Goal: Information Seeking & Learning: Learn about a topic

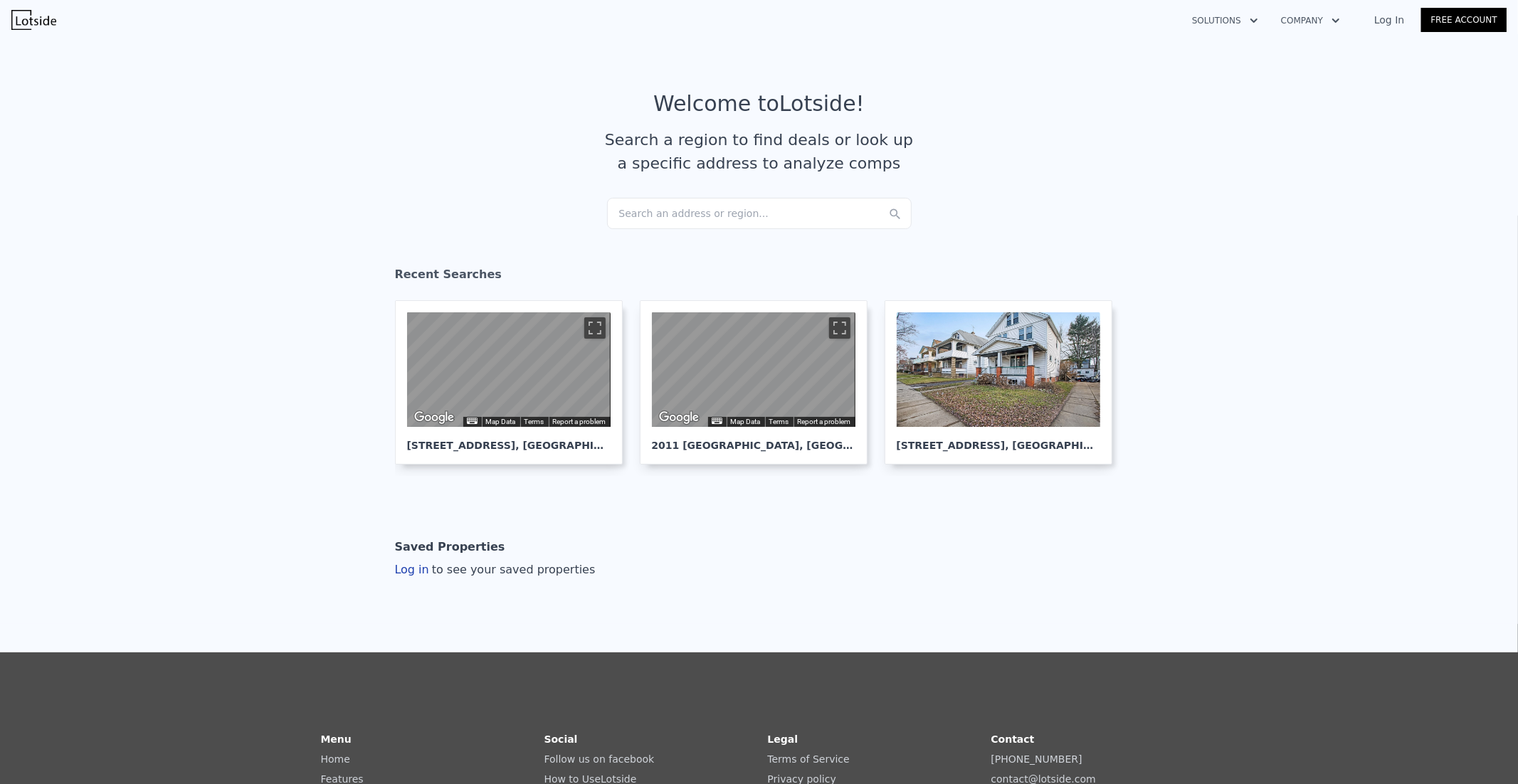
click at [695, 215] on div "Search an address or region..." at bounding box center [759, 213] width 304 height 31
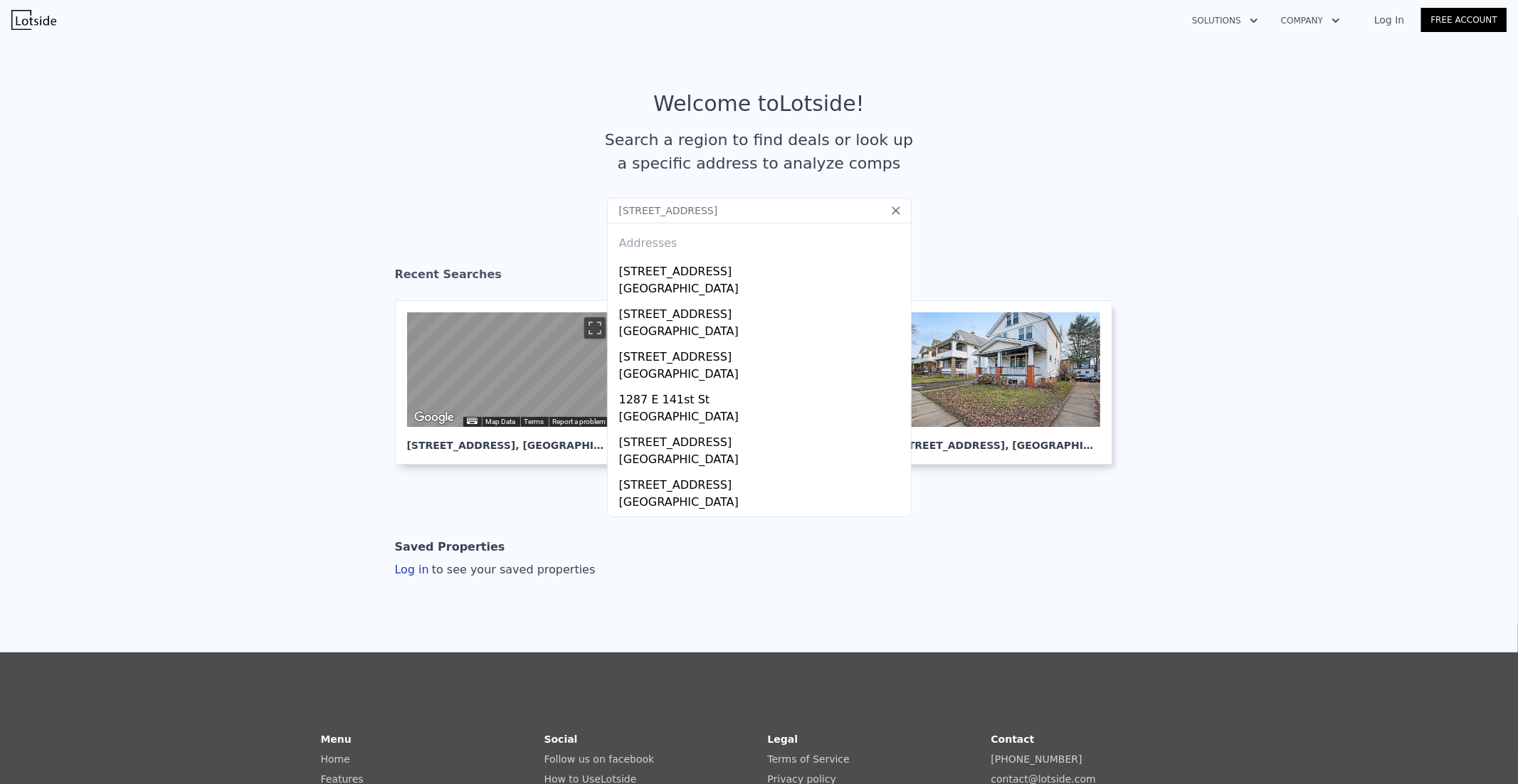
type input "[STREET_ADDRESS]"
click at [698, 261] on div "[STREET_ADDRESS]" at bounding box center [762, 269] width 286 height 23
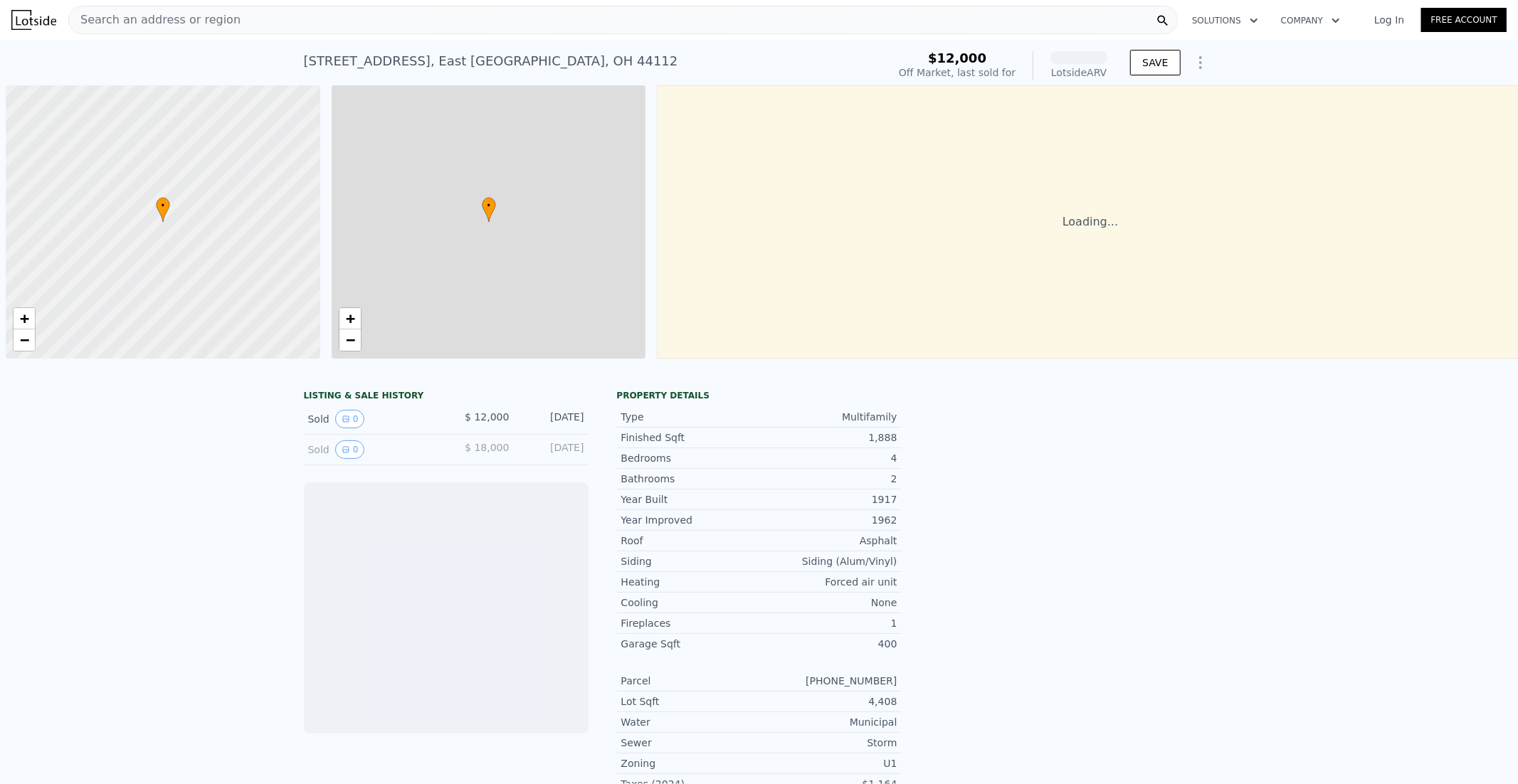
scroll to position [0, 5]
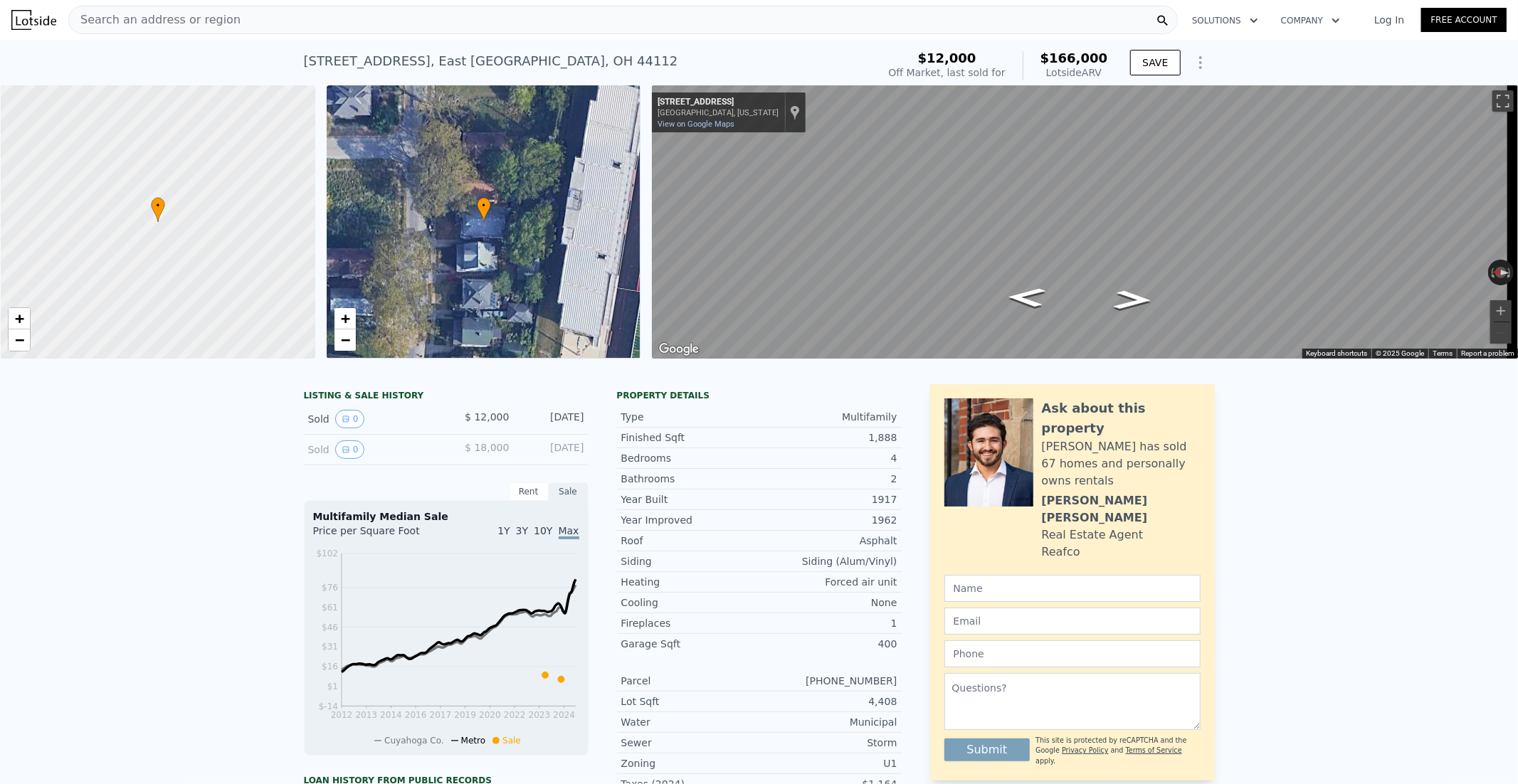
click at [872, 16] on div "Search an address or region" at bounding box center [623, 20] width 1109 height 28
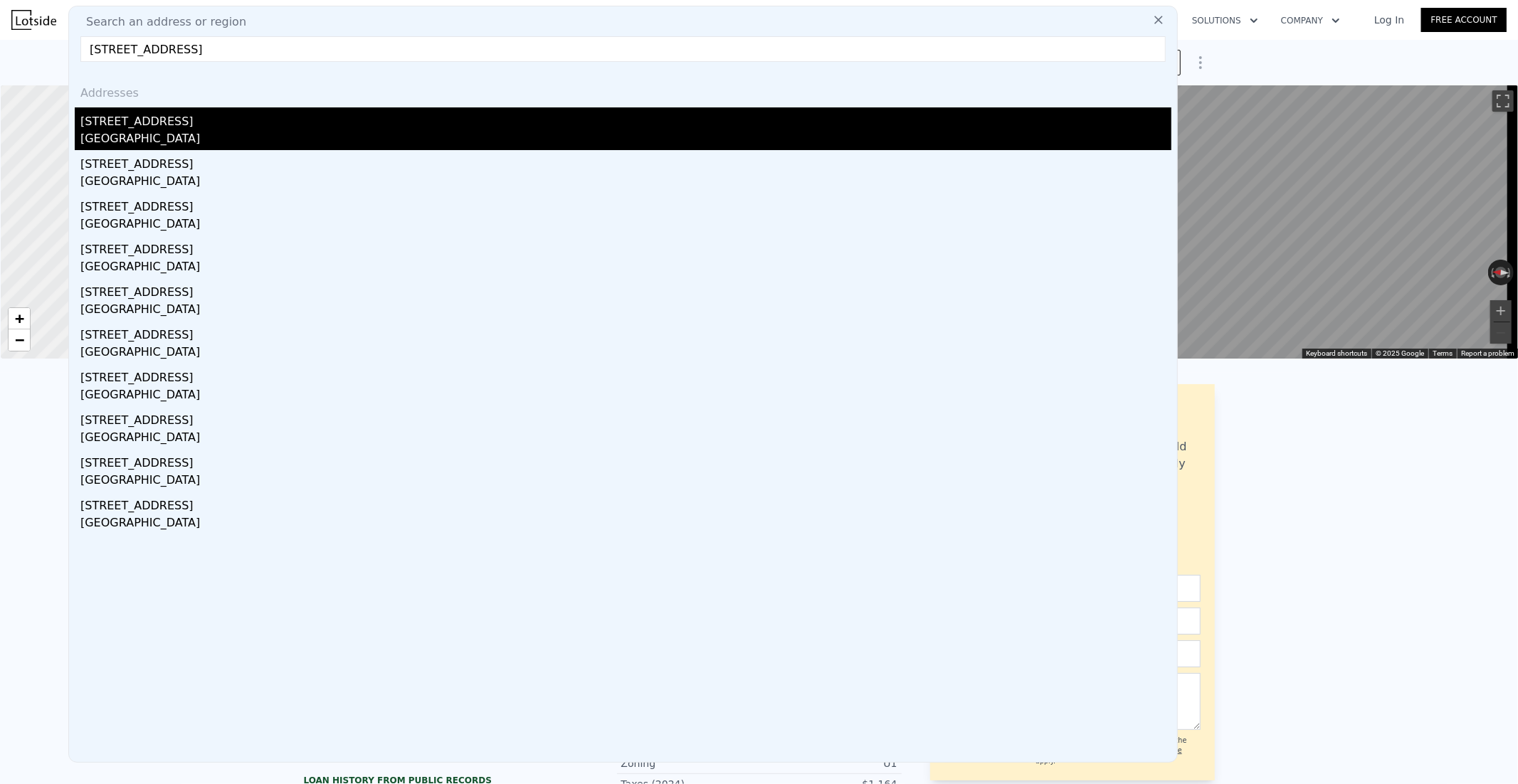
type input "[STREET_ADDRESS]"
click at [410, 141] on div "[GEOGRAPHIC_DATA]" at bounding box center [625, 139] width 1090 height 20
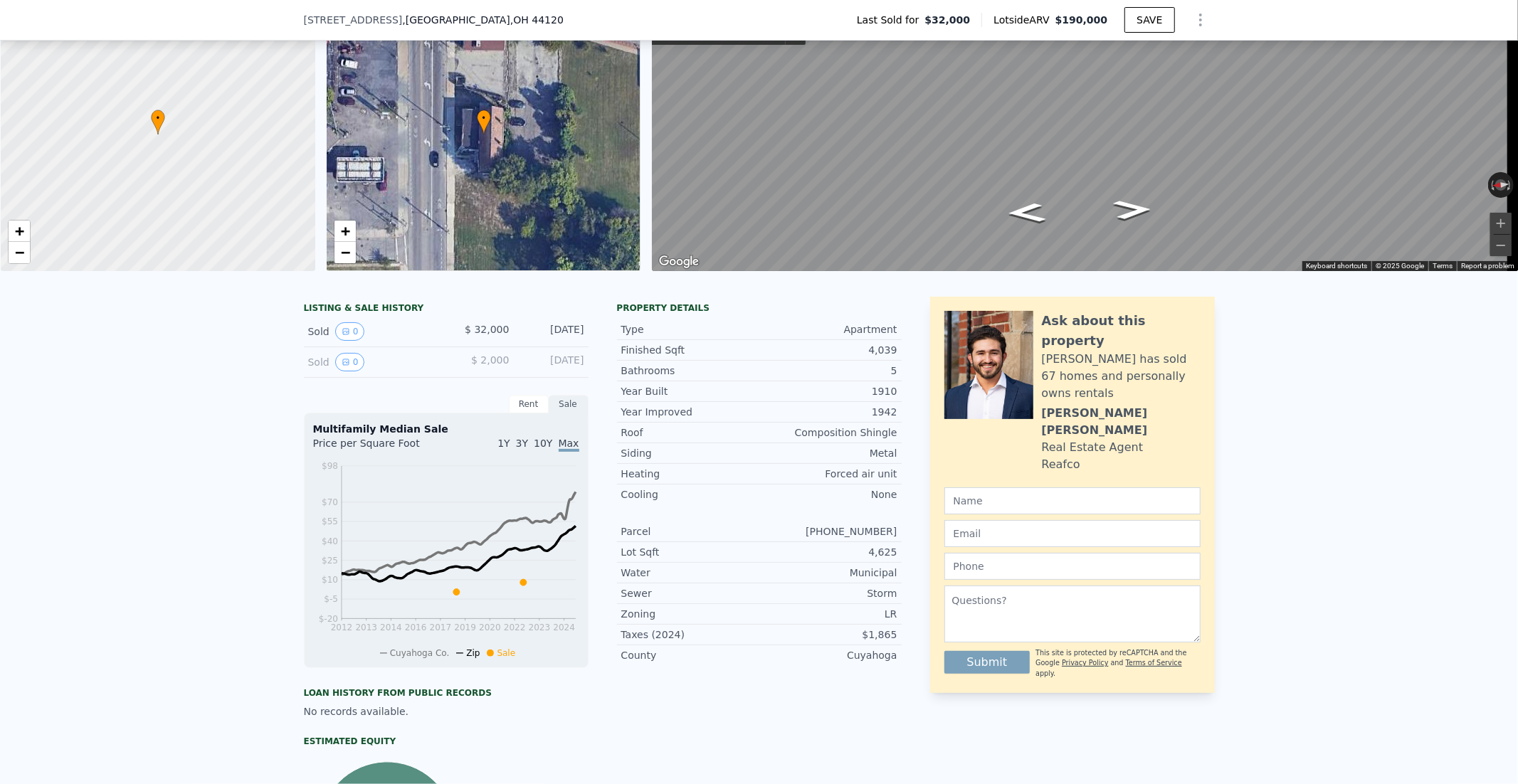
scroll to position [73, 0]
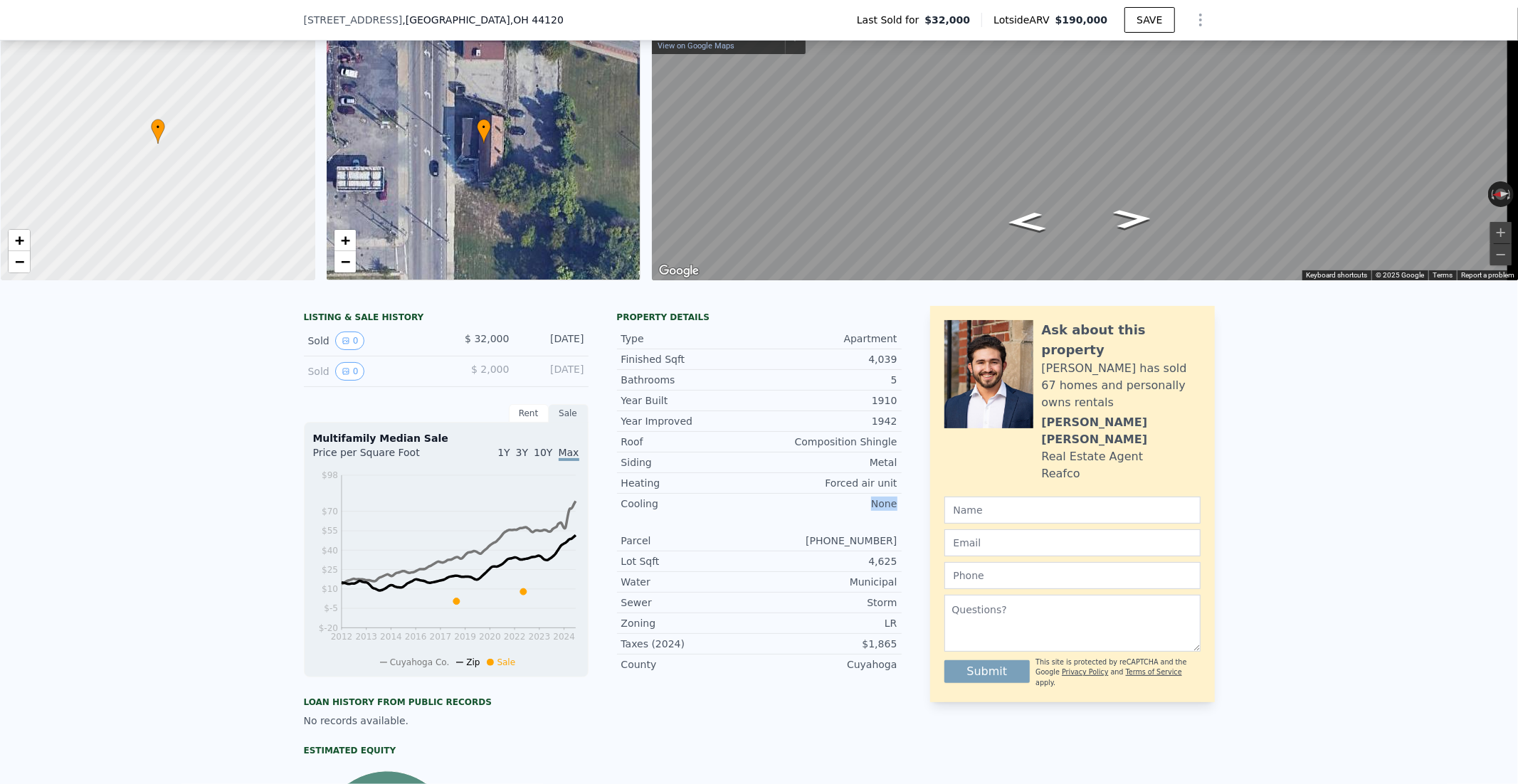
drag, startPoint x: 864, startPoint y: 510, endPoint x: 893, endPoint y: 515, distance: 29.4
click at [893, 514] on div "Cooling None" at bounding box center [759, 503] width 284 height 20
click at [898, 515] on div "LISTING & SALE HISTORY Sold 0 $ 32,000 [DATE] Sold 0 $ 2,000 [DATE] Rent Sale R…" at bounding box center [759, 608] width 911 height 604
drag, startPoint x: 895, startPoint y: 514, endPoint x: 612, endPoint y: 505, distance: 283.1
click at [617, 505] on div "Cooling None" at bounding box center [759, 503] width 284 height 20
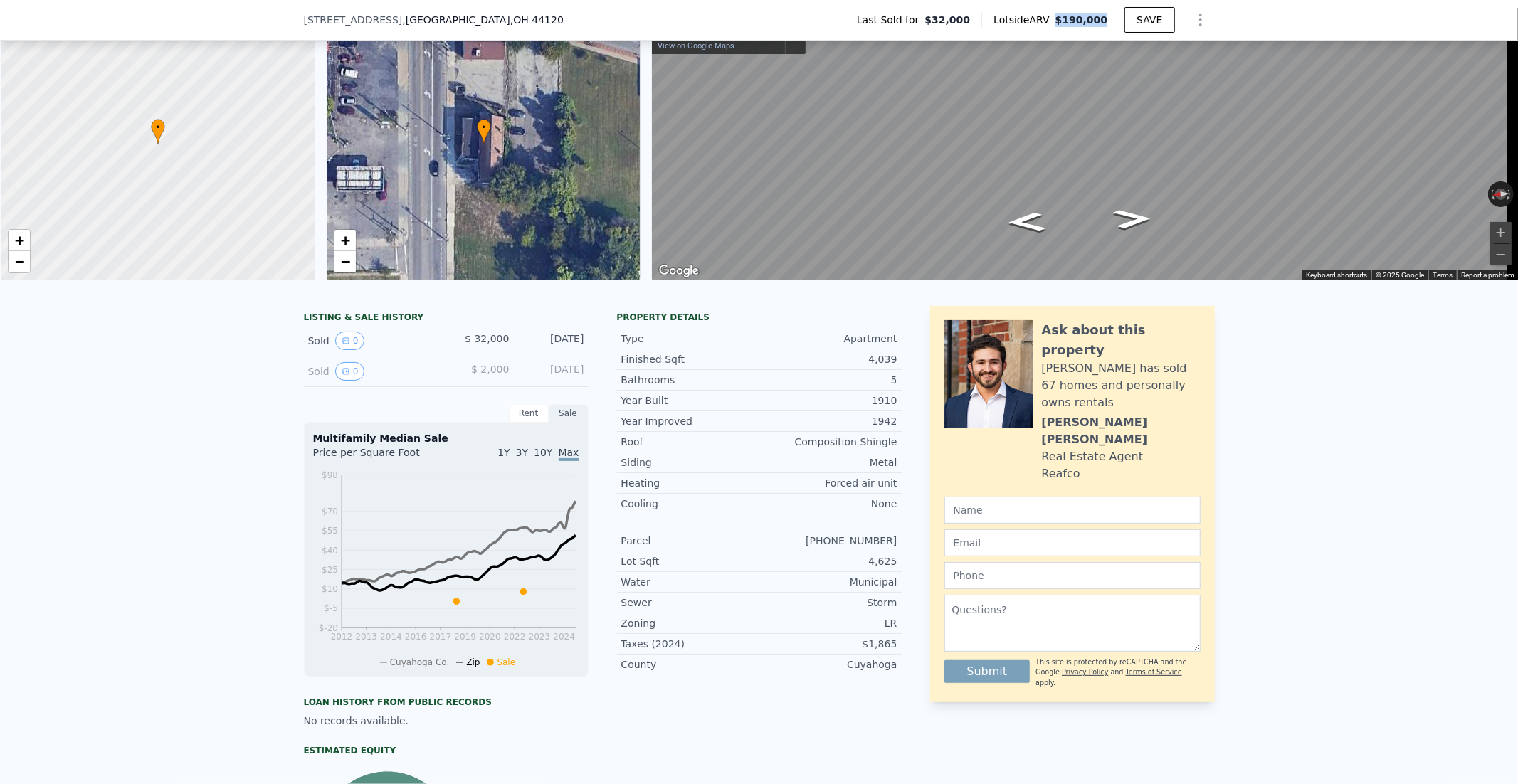
drag, startPoint x: 1055, startPoint y: 18, endPoint x: 1106, endPoint y: 21, distance: 51.1
click at [1106, 21] on div "Lotside ARV $190,000" at bounding box center [1053, 20] width 143 height 14
